Goal: Information Seeking & Learning: Learn about a topic

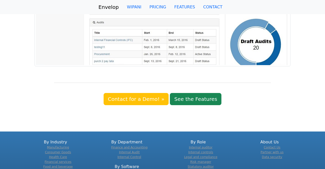
scroll to position [419, 0]
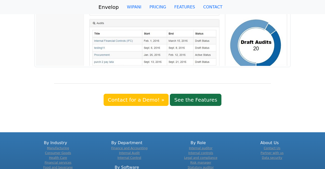
click at [192, 95] on link "See the Features" at bounding box center [196, 100] width 52 height 12
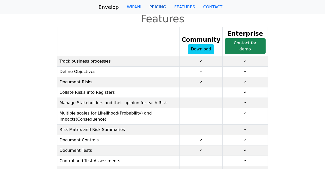
click at [162, 7] on link "PRICING" at bounding box center [157, 7] width 25 height 10
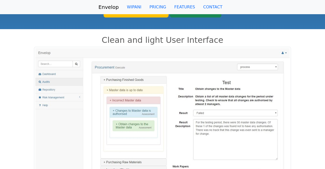
scroll to position [33, 0]
